Goal: Navigation & Orientation: Find specific page/section

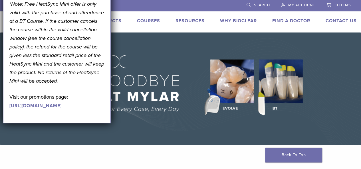
click at [142, 45] on img at bounding box center [180, 89] width 361 height 112
click at [146, 55] on img at bounding box center [180, 89] width 361 height 112
